Goal: Information Seeking & Learning: Learn about a topic

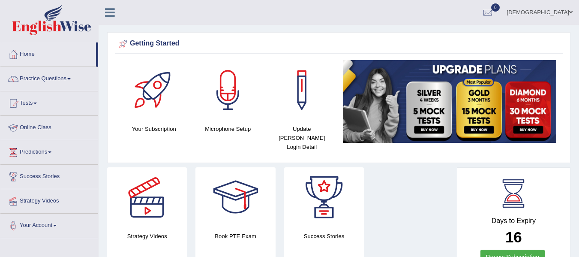
click at [55, 86] on link "Practice Questions" at bounding box center [49, 77] width 98 height 21
click at [54, 79] on link "Practice Questions" at bounding box center [49, 77] width 98 height 21
click at [52, 76] on link "Practice Questions" at bounding box center [49, 77] width 98 height 21
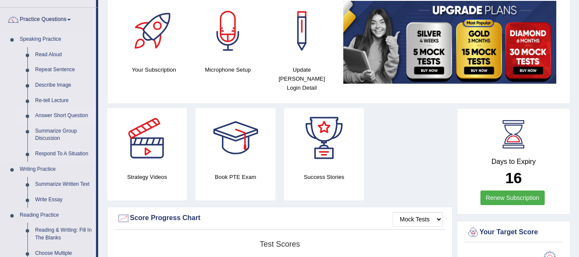
scroll to position [111, 0]
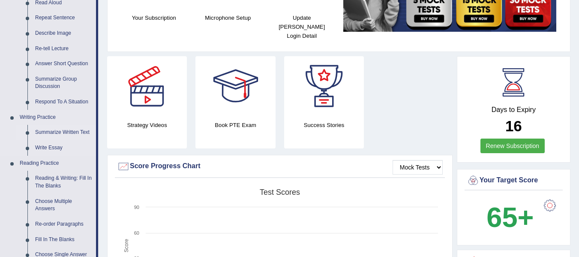
click at [67, 131] on link "Summarize Written Text" at bounding box center [63, 132] width 65 height 15
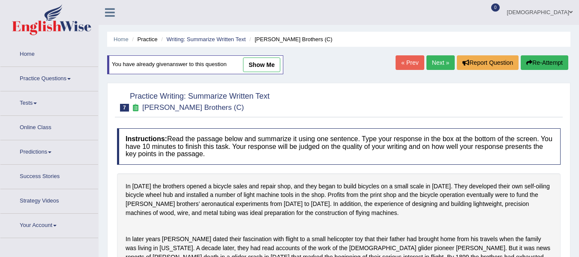
drag, startPoint x: 0, startPoint y: 0, endPoint x: 265, endPoint y: 67, distance: 273.4
click at [263, 71] on link "show me" at bounding box center [261, 64] width 37 height 15
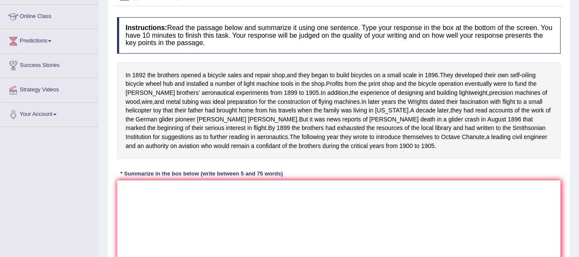
scroll to position [57, 0]
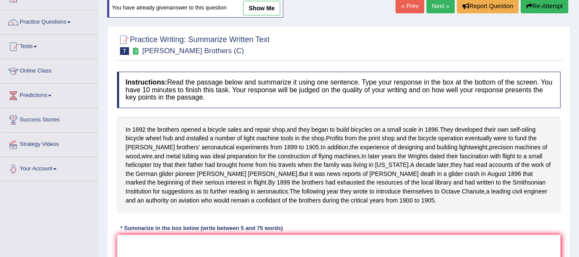
click at [267, 8] on link "show me" at bounding box center [261, 8] width 37 height 15
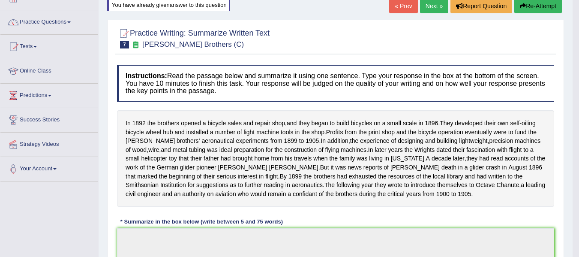
type textarea "In 1892 the brothers opened a bicycle sales and repair shop, they developed the…"
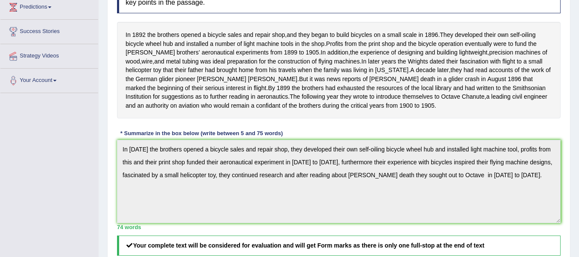
scroll to position [141, 0]
